Goal: Information Seeking & Learning: Learn about a topic

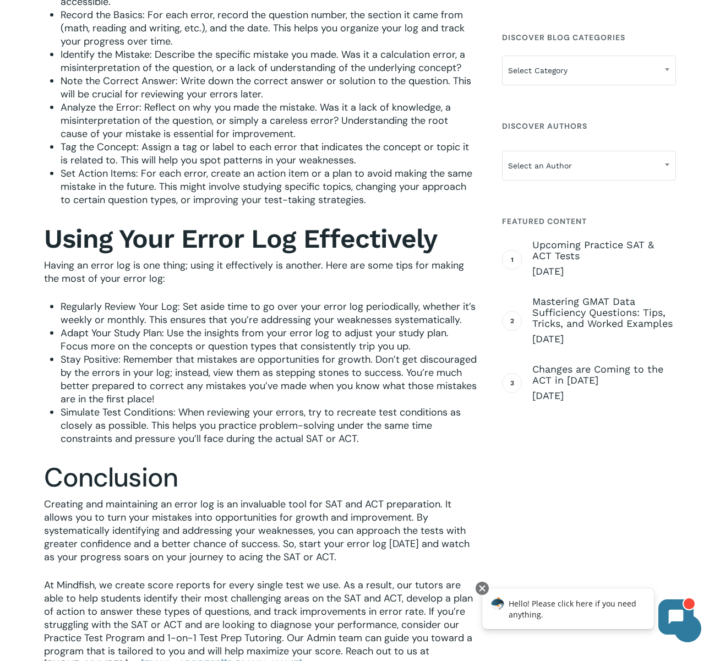
scroll to position [1219, 0]
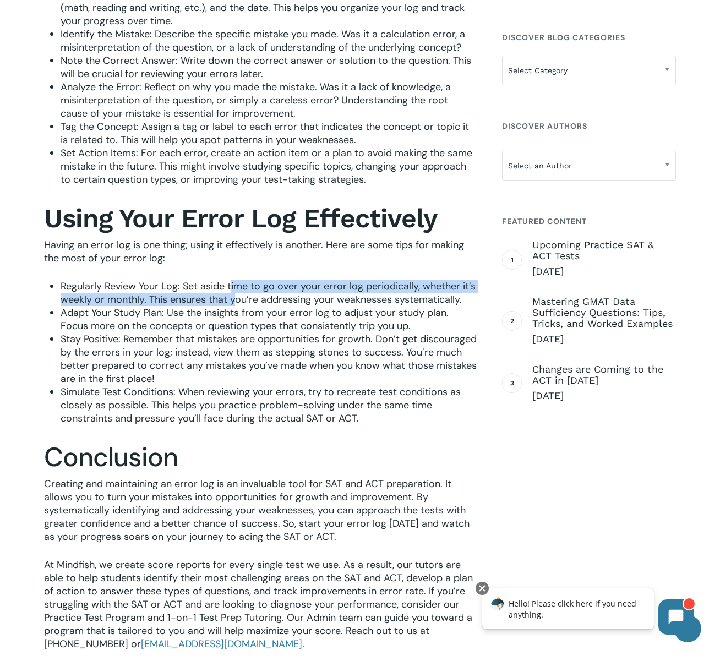
drag, startPoint x: 232, startPoint y: 288, endPoint x: 232, endPoint y: 298, distance: 9.4
click at [232, 298] on span "Regularly Review Your Log: Set aside time to go over your error log periodicall…" at bounding box center [268, 292] width 415 height 26
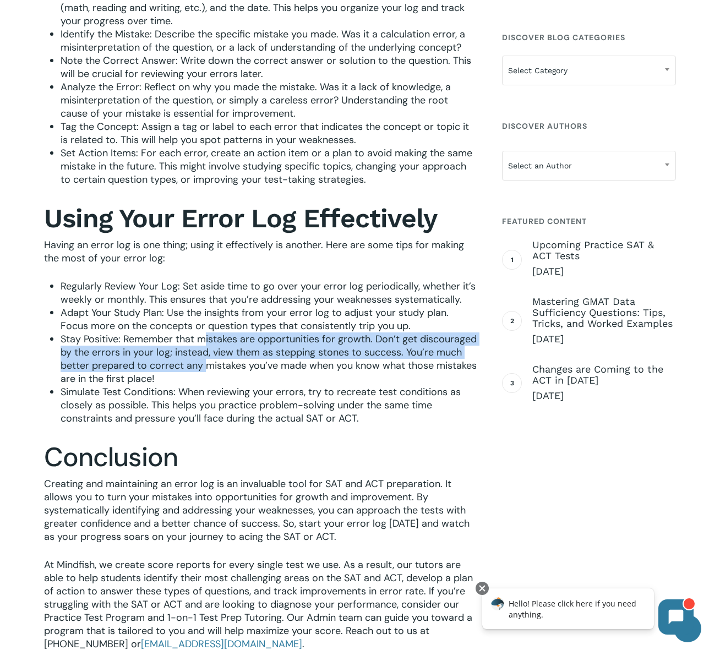
drag, startPoint x: 206, startPoint y: 334, endPoint x: 206, endPoint y: 369, distance: 34.1
click at [206, 369] on span "Stay Positive: Remember that mistakes are opportunities for growth. Don’t get d…" at bounding box center [269, 358] width 416 height 53
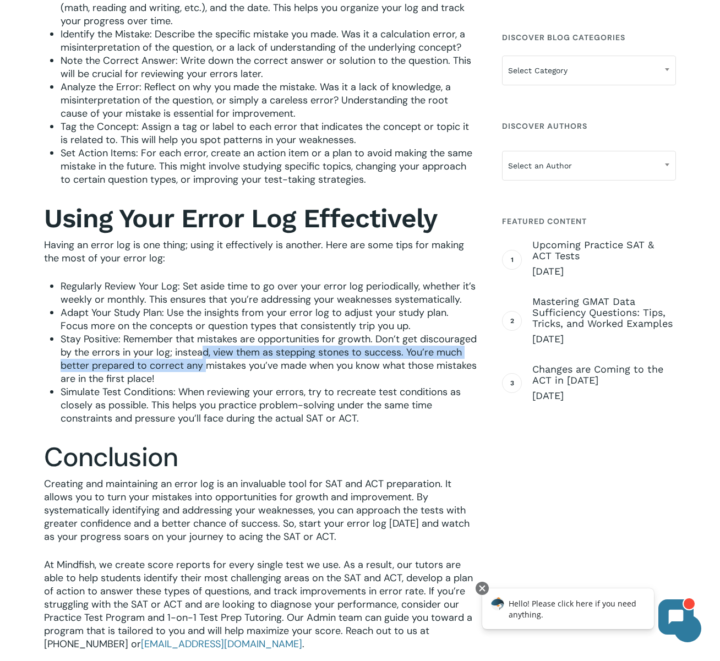
drag, startPoint x: 206, startPoint y: 369, endPoint x: 204, endPoint y: 357, distance: 11.8
click at [204, 357] on span "Stay Positive: Remember that mistakes are opportunities for growth. Don’t get d…" at bounding box center [269, 358] width 416 height 53
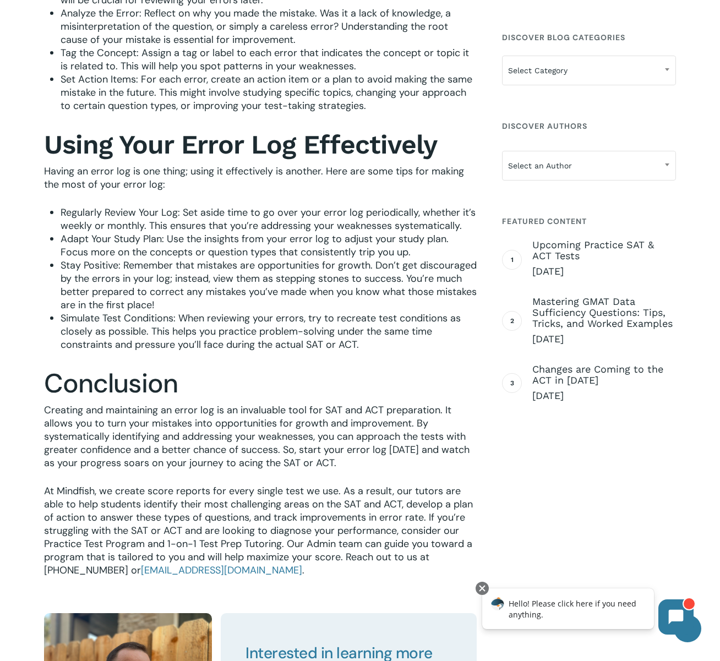
scroll to position [1671, 0]
